Goal: Find specific page/section: Find specific page/section

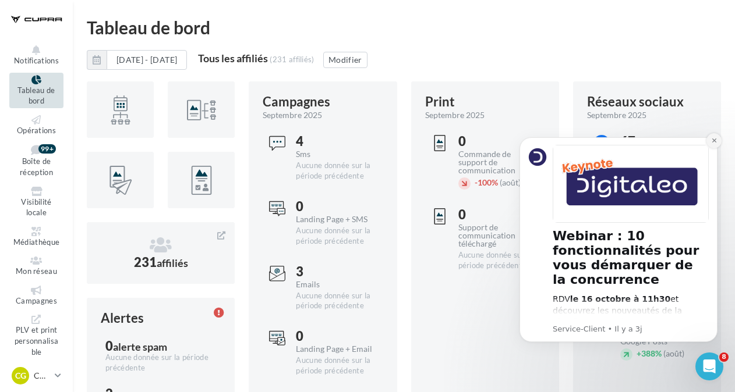
click at [716, 139] on icon "Dismiss notification" at bounding box center [714, 140] width 6 height 6
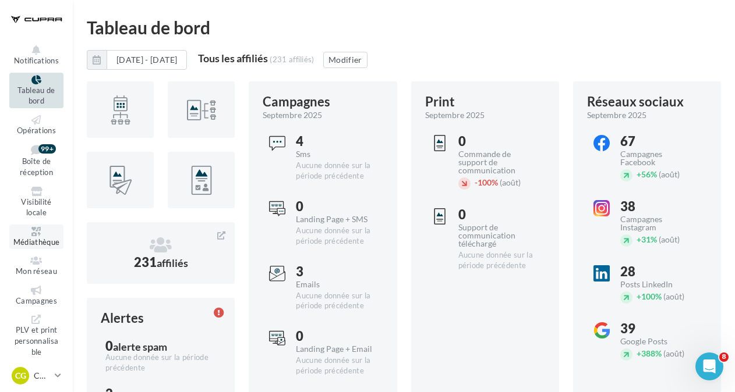
click at [36, 237] on span "Médiathèque" at bounding box center [36, 241] width 47 height 9
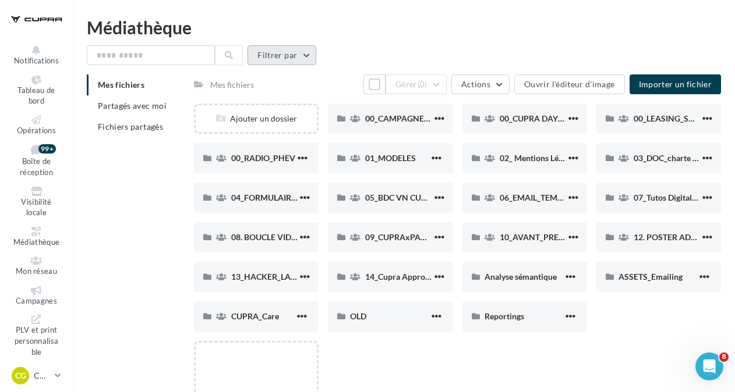
click at [305, 59] on button "Filtrer par" at bounding box center [281, 55] width 69 height 20
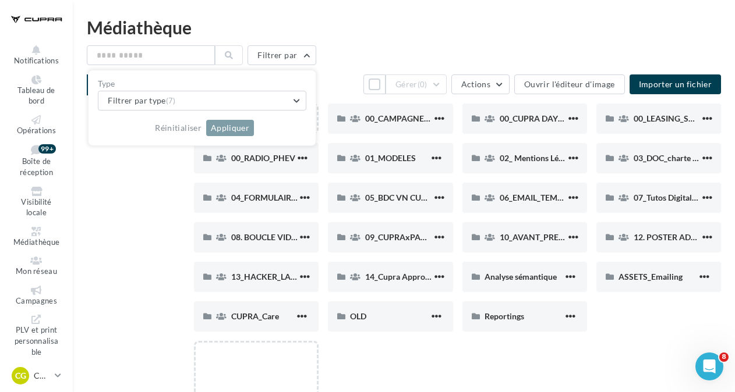
click at [516, 29] on div "Médiathèque" at bounding box center [404, 27] width 634 height 17
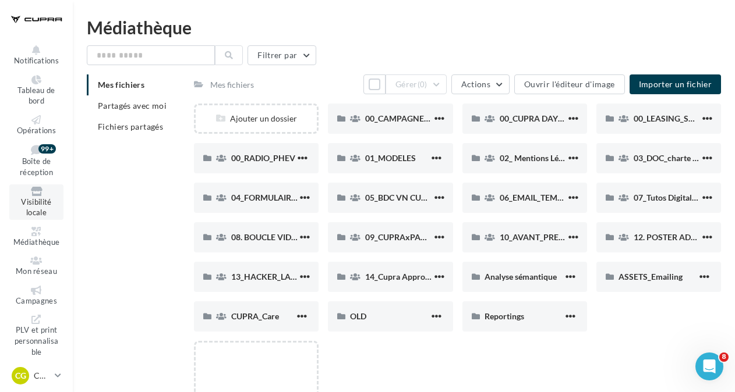
click at [44, 203] on span "Visibilité locale" at bounding box center [36, 207] width 30 height 20
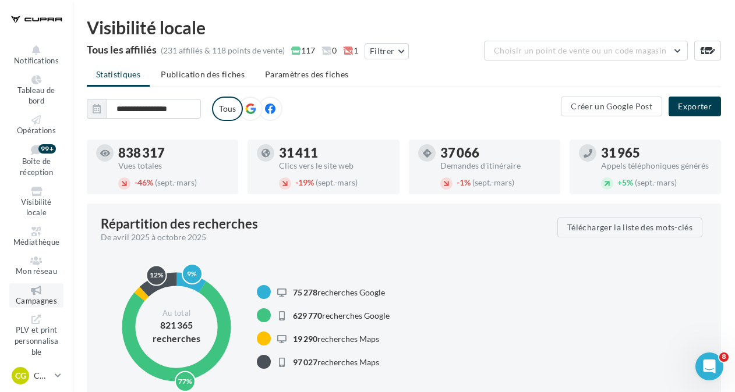
scroll to position [9, 0]
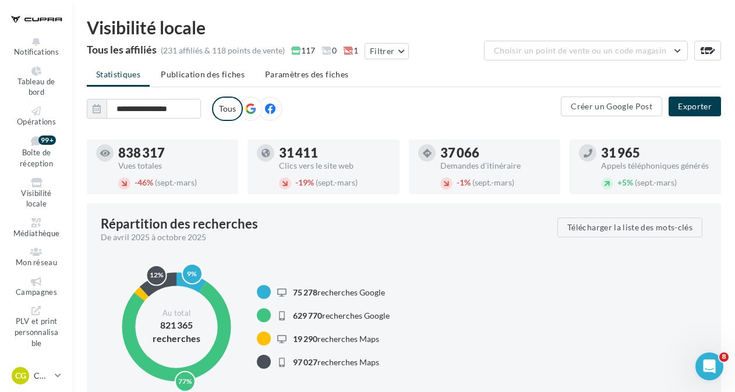
click at [39, 242] on ul "Notifications Tableau de bord Opérations Boîte de réception 99+ Médiathèque" at bounding box center [37, 196] width 72 height 317
click at [40, 232] on span "Médiathèque" at bounding box center [36, 233] width 47 height 9
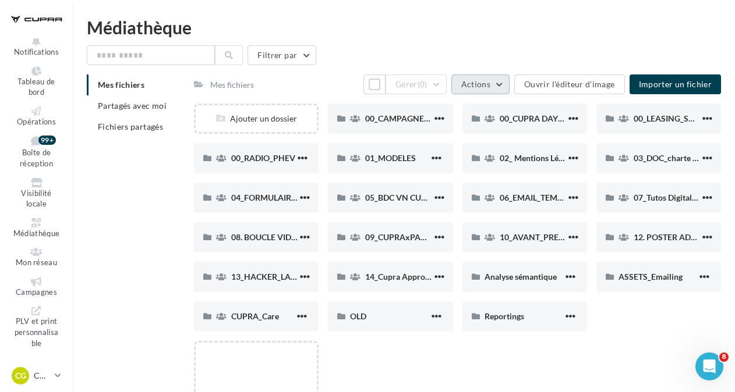
click at [479, 87] on span "Actions" at bounding box center [475, 84] width 29 height 10
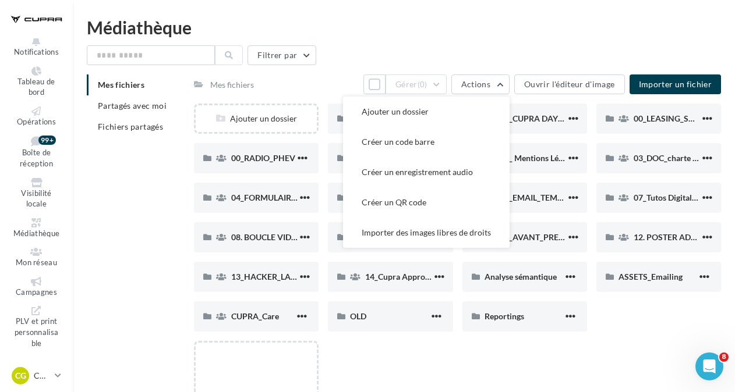
click at [508, 43] on div "Médiathèque Médiathèque Statistiques Filtrer par Mes fichiers Partagés avec moi…" at bounding box center [404, 271] width 662 height 504
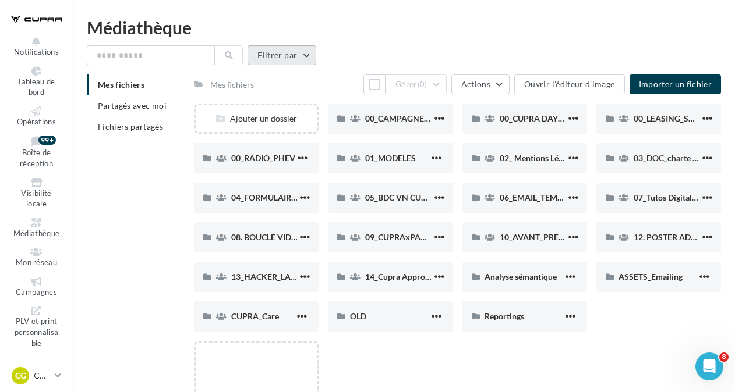
click at [272, 48] on button "Filtrer par" at bounding box center [281, 55] width 69 height 20
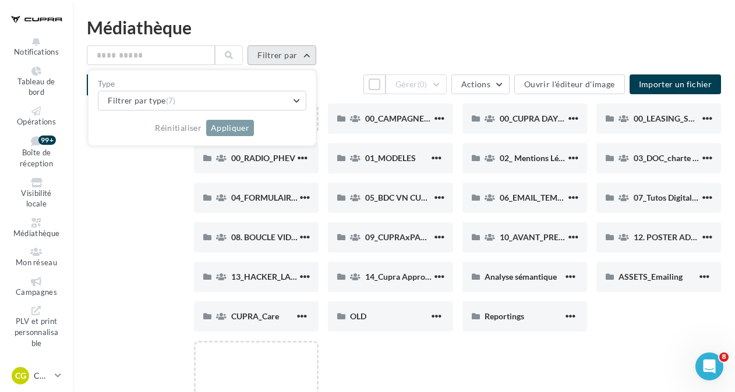
click at [272, 48] on button "Filtrer par" at bounding box center [281, 55] width 69 height 20
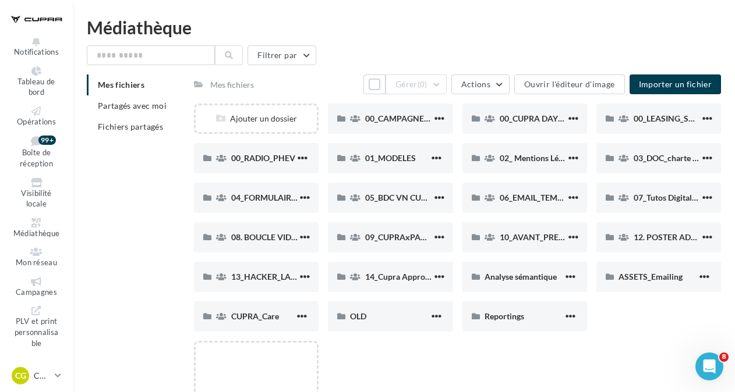
click at [301, 24] on div "Médiathèque" at bounding box center [404, 27] width 634 height 17
click at [54, 16] on div at bounding box center [36, 19] width 54 height 29
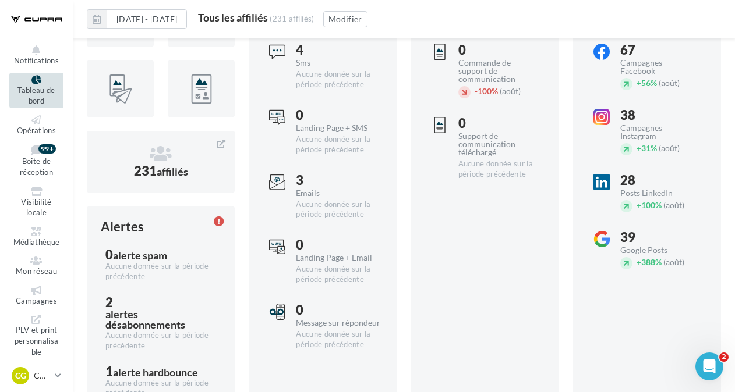
scroll to position [184, 0]
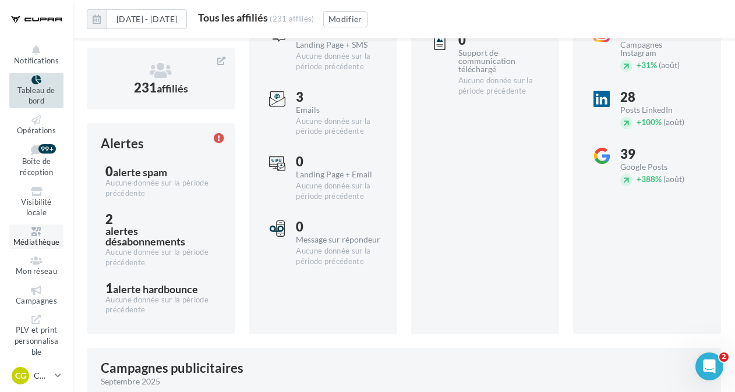
click at [21, 239] on span "Médiathèque" at bounding box center [36, 241] width 47 height 9
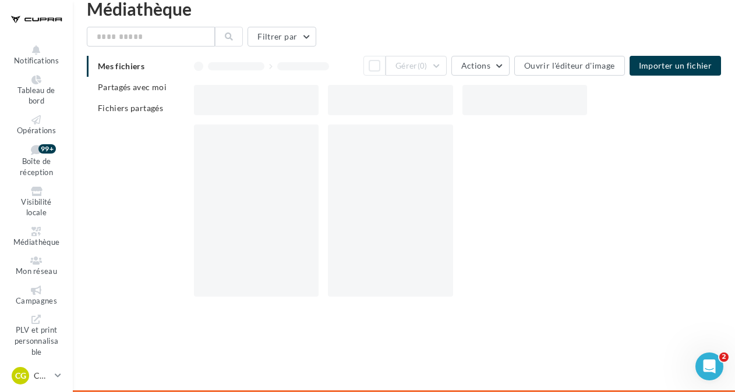
scroll to position [19, 0]
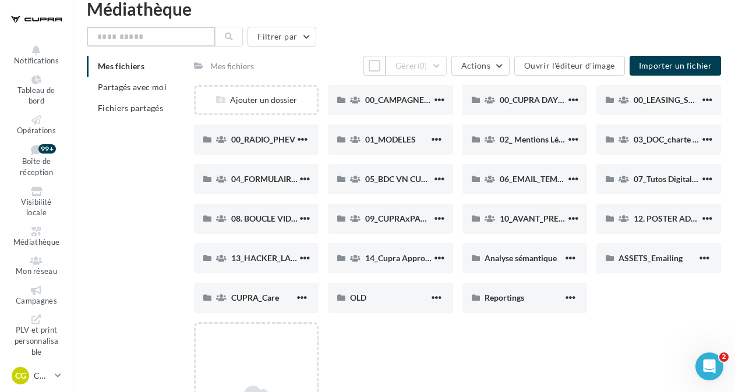
click at [145, 35] on input "text" at bounding box center [151, 37] width 128 height 20
type input "*********"
click at [226, 33] on icon at bounding box center [229, 37] width 8 height 8
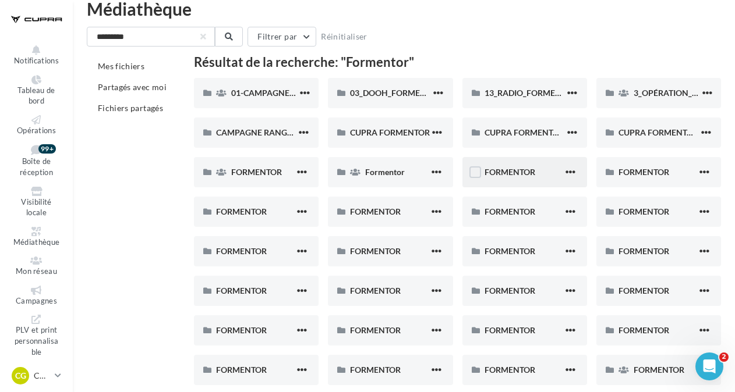
click at [575, 176] on button "button" at bounding box center [570, 173] width 15 height 12
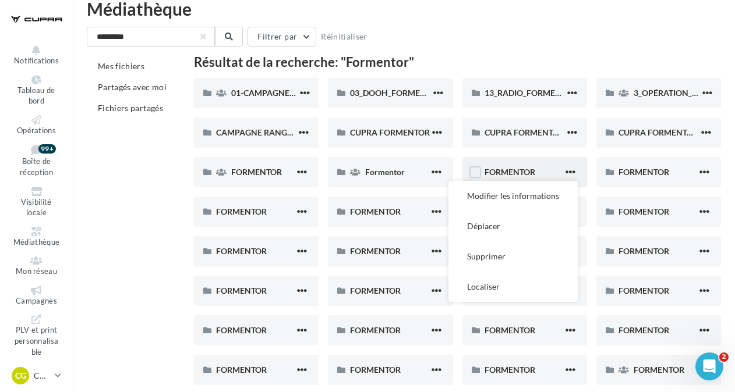
click at [507, 165] on div "FORMENTOR Modifier les informations Déplacer Supprimer Localiser" at bounding box center [524, 172] width 125 height 30
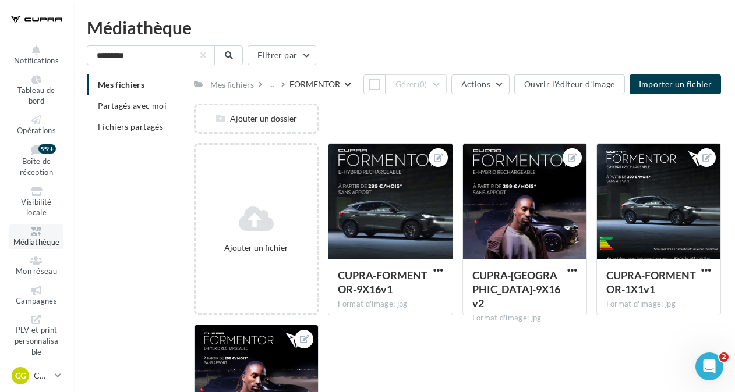
drag, startPoint x: 9, startPoint y: 240, endPoint x: 25, endPoint y: 239, distance: 15.8
click at [9, 240] on link "Médiathèque" at bounding box center [36, 237] width 54 height 25
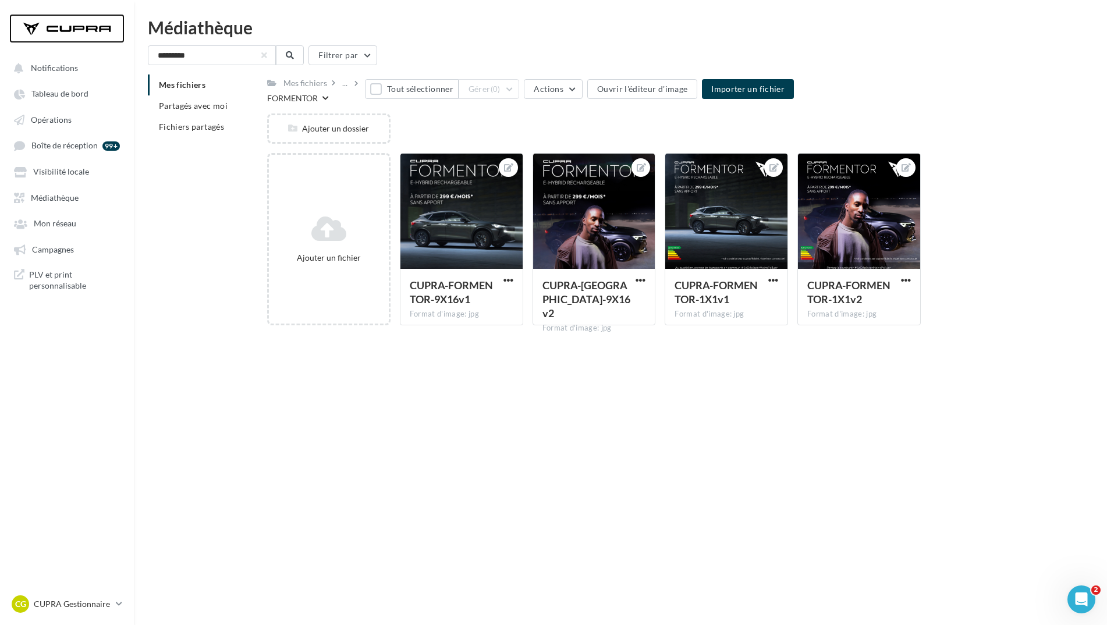
click at [72, 33] on div at bounding box center [66, 28] width 93 height 29
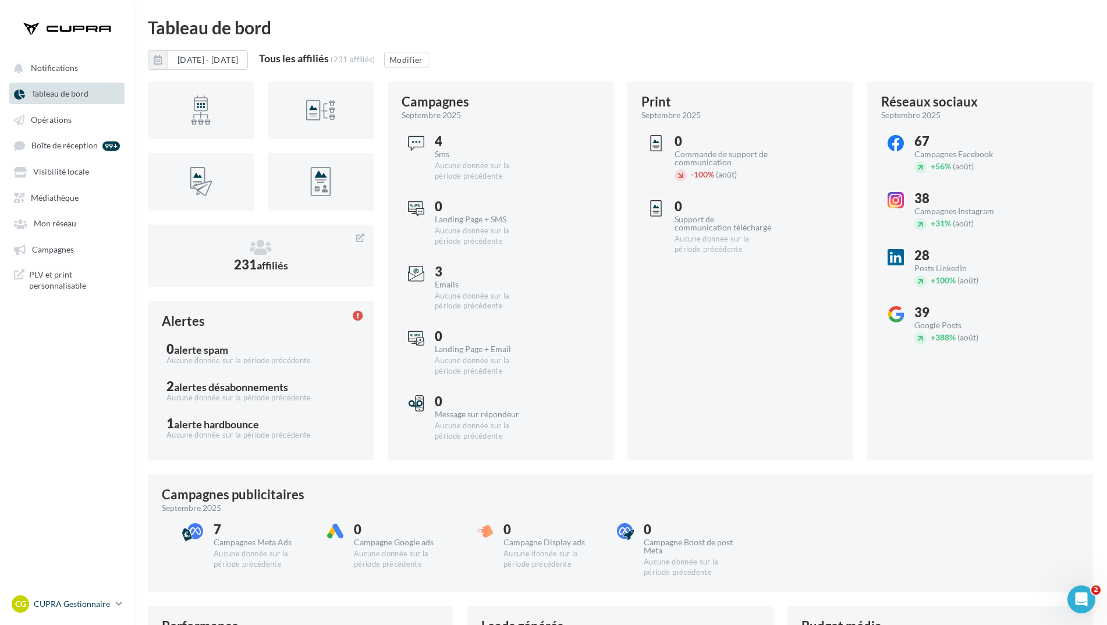
click at [99, 386] on p "CUPRA Gestionnaire" at bounding box center [72, 604] width 77 height 12
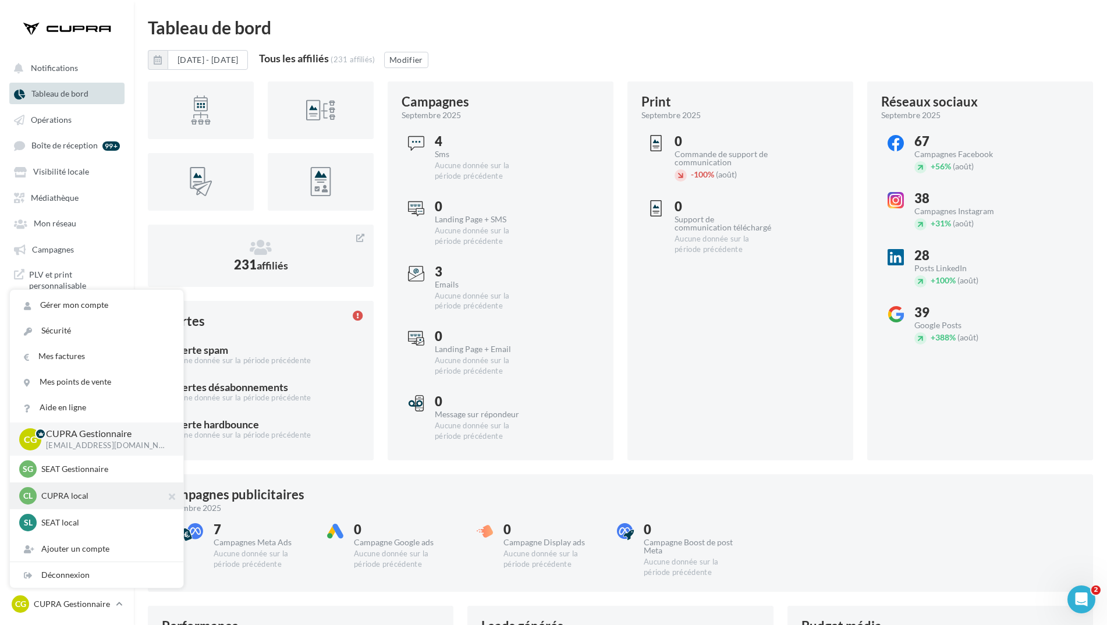
click at [86, 386] on p "CUPRA local" at bounding box center [105, 496] width 128 height 12
